Goal: Find specific page/section

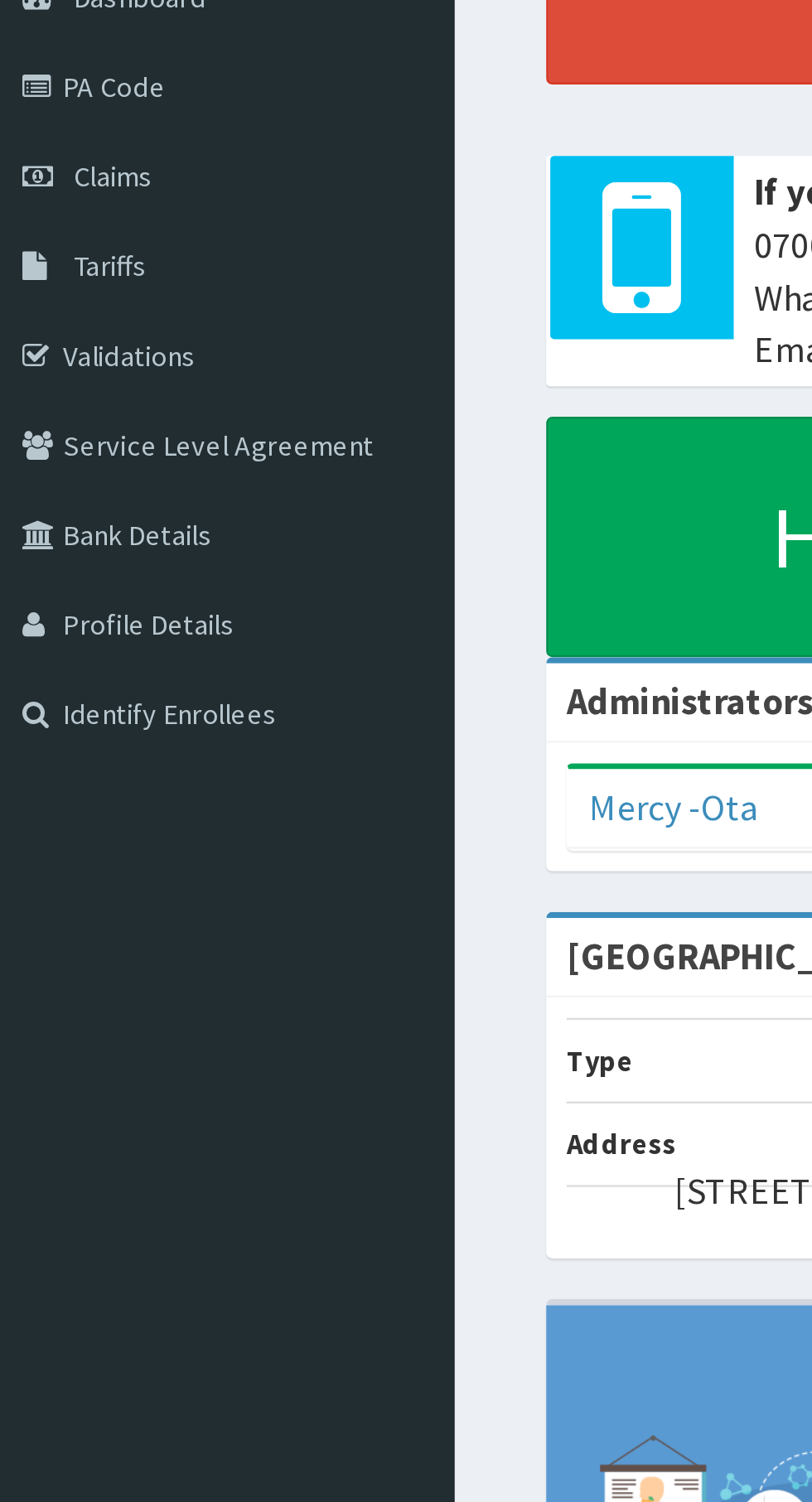
click at [66, 295] on link "Tariffs" at bounding box center [95, 290] width 190 height 37
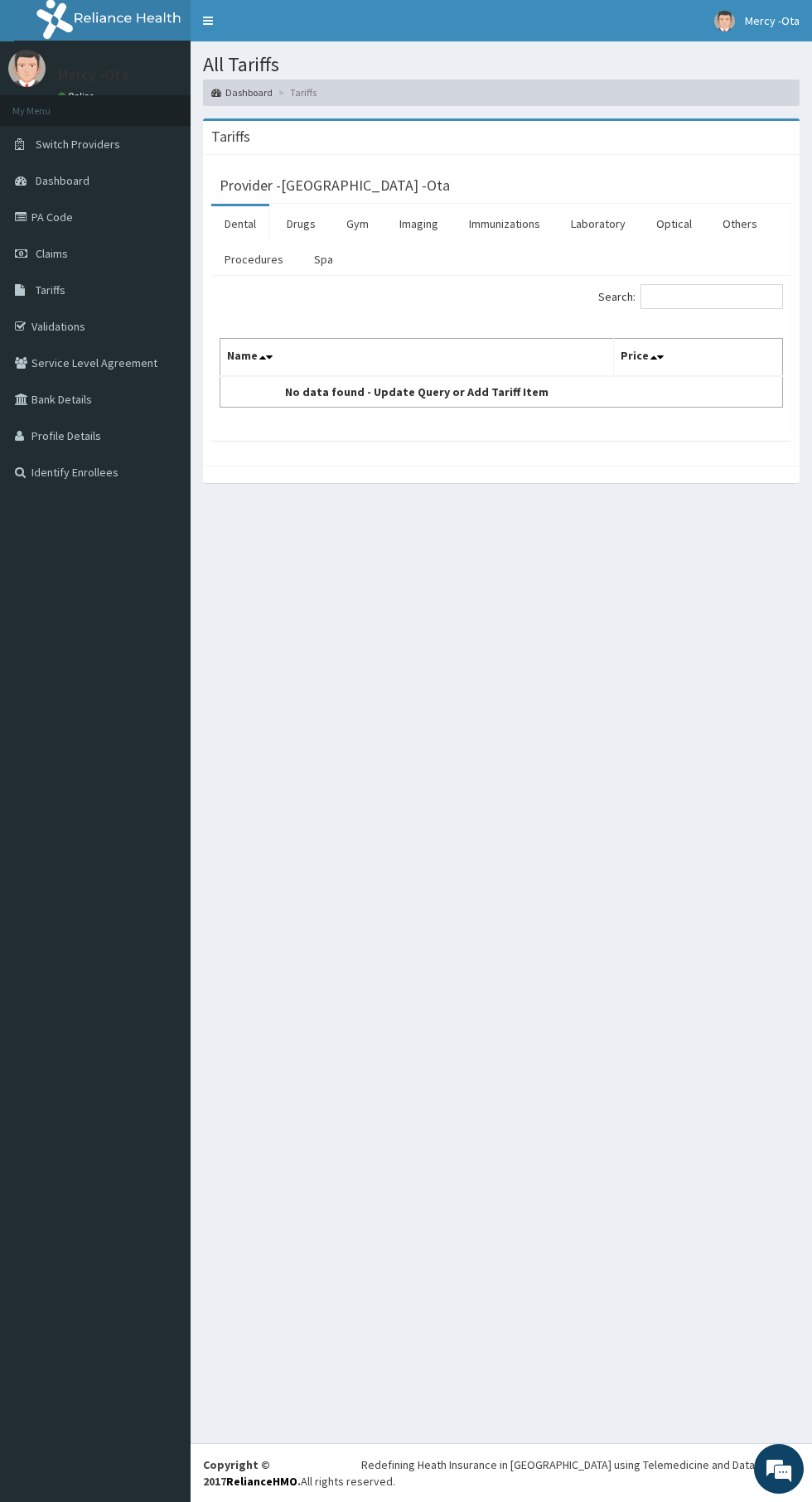
click at [306, 221] on link "Drugs" at bounding box center [300, 224] width 55 height 35
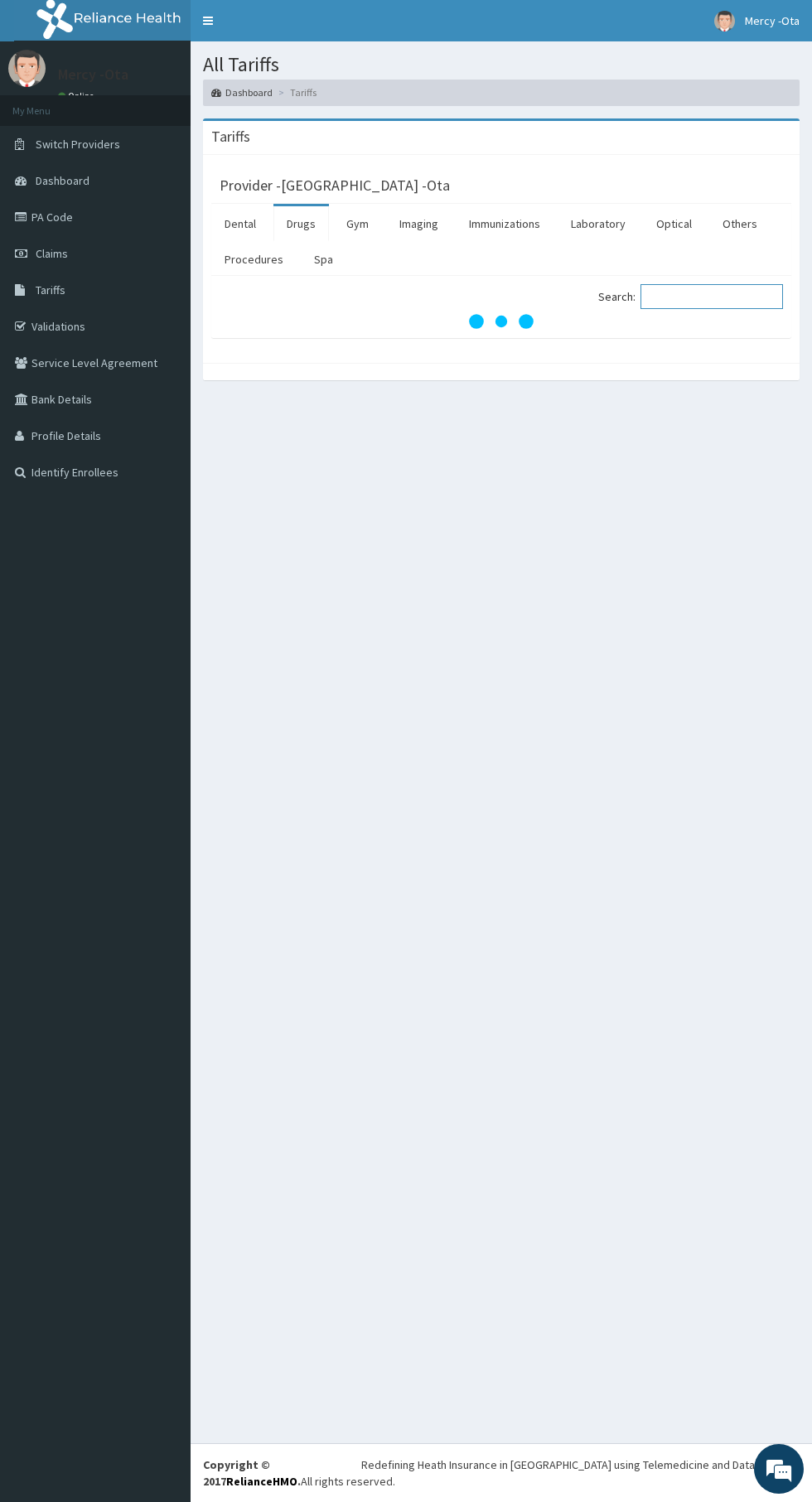
click at [703, 294] on input "Search:" at bounding box center [712, 297] width 143 height 25
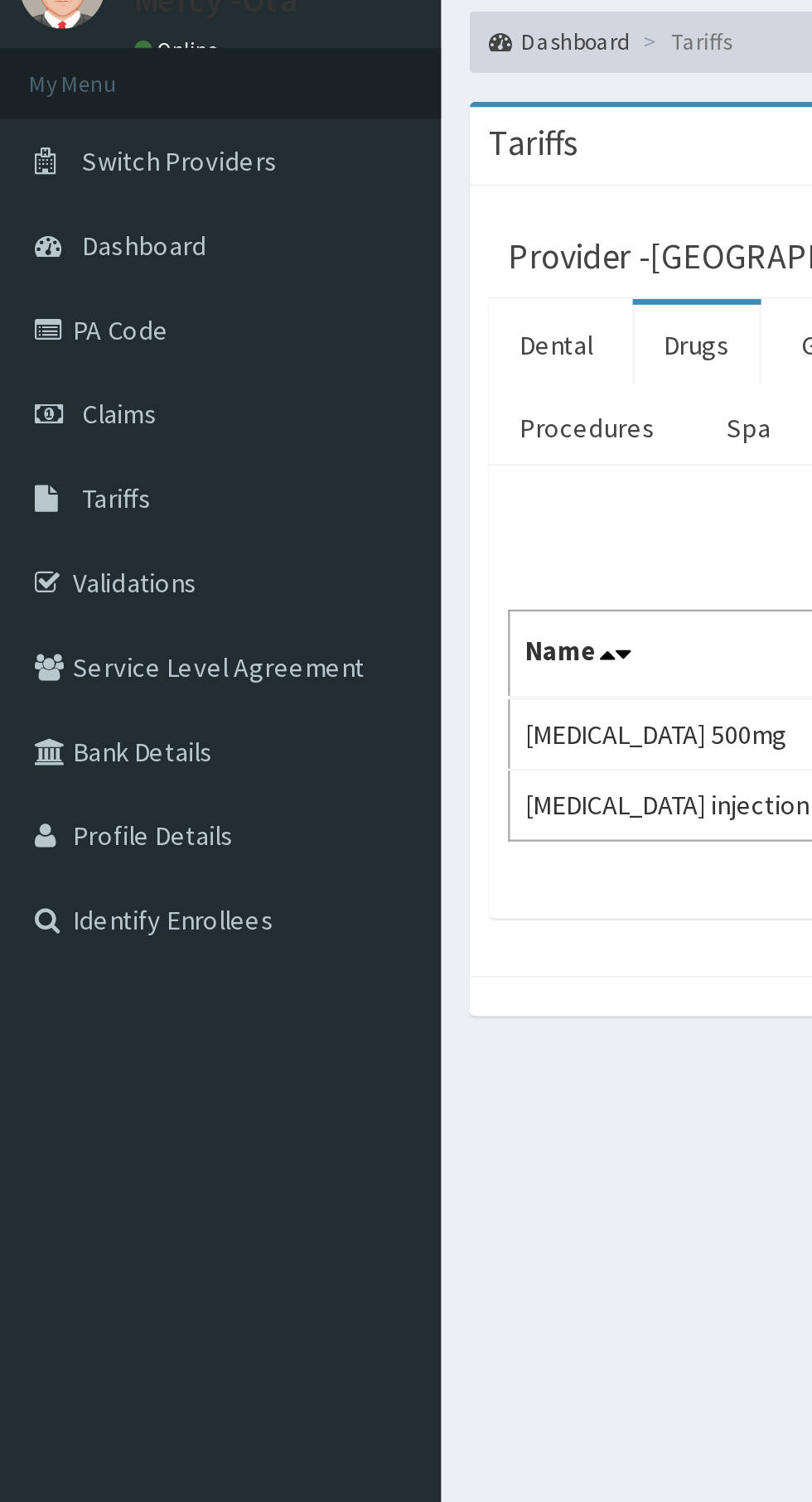
type input "tranex"
click at [71, 222] on link "PA Code" at bounding box center [95, 217] width 190 height 37
